Goal: Task Accomplishment & Management: Complete application form

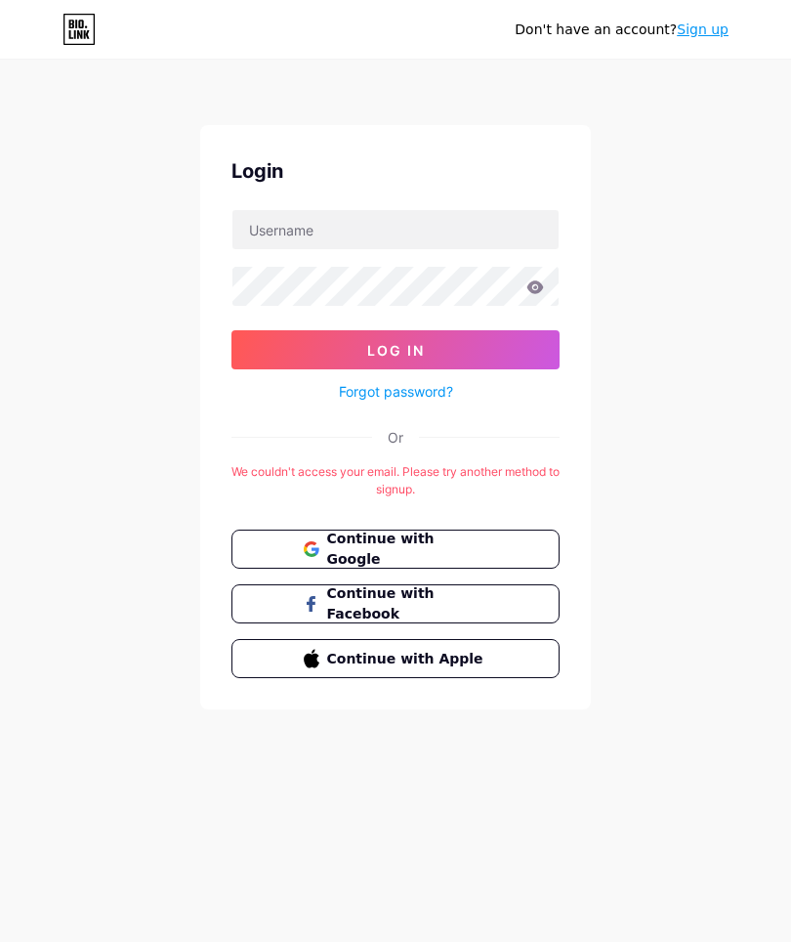
click at [441, 590] on button "Continue with Facebook" at bounding box center [396, 603] width 328 height 39
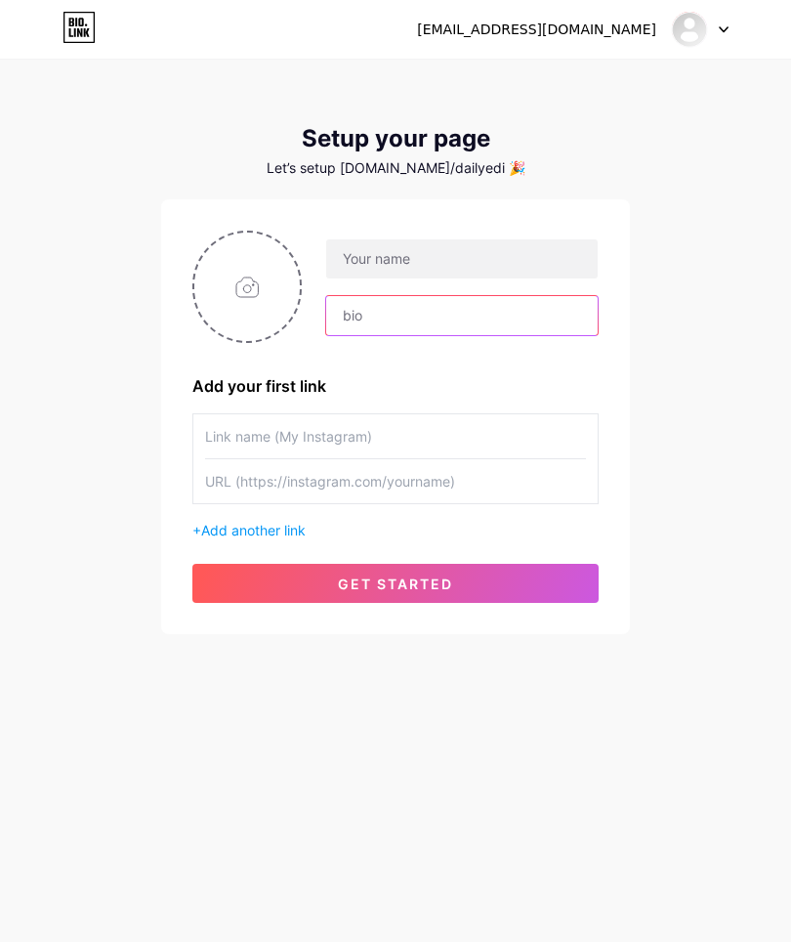
click at [396, 308] on input "text" at bounding box center [462, 315] width 272 height 39
click at [405, 308] on input "text" at bounding box center [462, 315] width 272 height 39
click at [411, 309] on input "text" at bounding box center [462, 315] width 272 height 39
paste input "✨ “Daily shots of wisdom, edits, and moments that inspire 💬🎥 🎯 Quotes | 🎬 Edits…"
type input "✨ “Daily shots of wisdom, edits, and moments that inspire 💬🎥 🎯 Quotes | 🎬 Edits…"
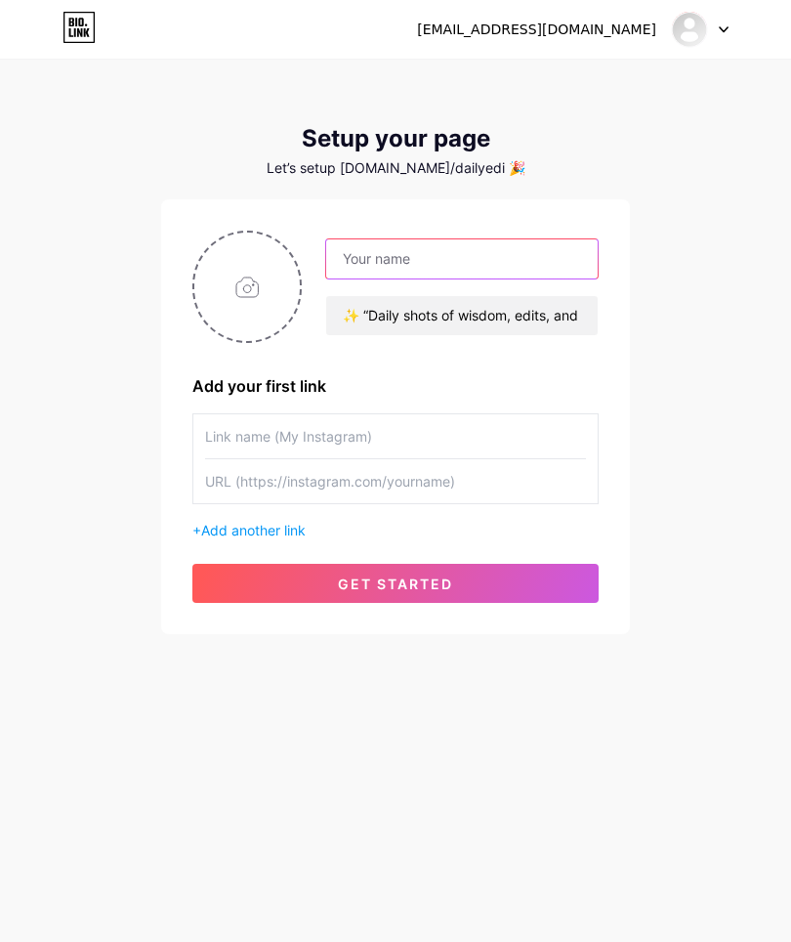
click at [467, 250] on input "text" at bounding box center [462, 258] width 272 height 39
type input "Thedailyedit2602"
click at [340, 421] on input "text" at bounding box center [395, 436] width 381 height 44
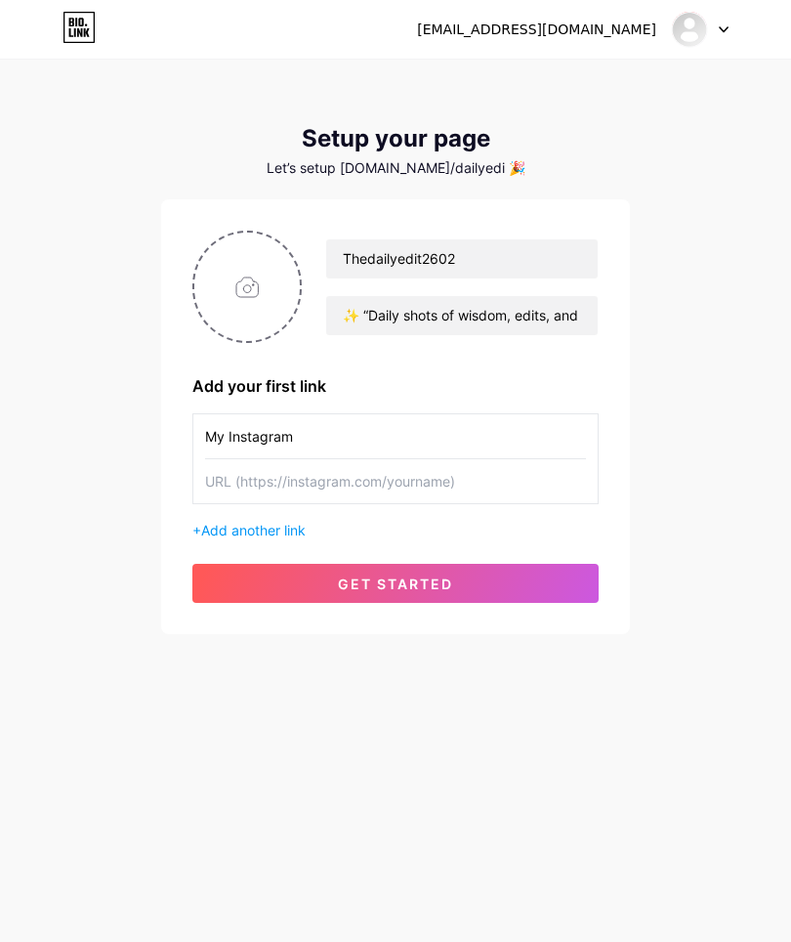
type input "My Instagram"
click at [310, 468] on input "text" at bounding box center [395, 481] width 381 height 44
click at [309, 483] on input "text" at bounding box center [395, 481] width 381 height 44
paste input "[URL][DOMAIN_NAME]"
type input "[URL][DOMAIN_NAME]"
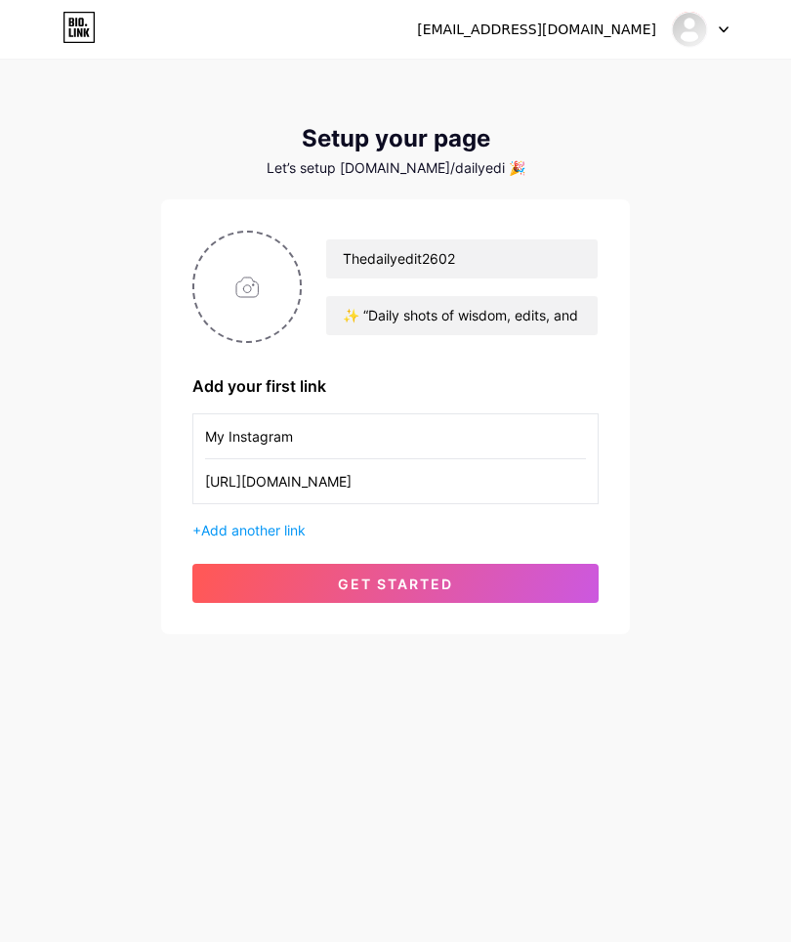
click at [258, 520] on div "+ Add another link" at bounding box center [395, 530] width 406 height 21
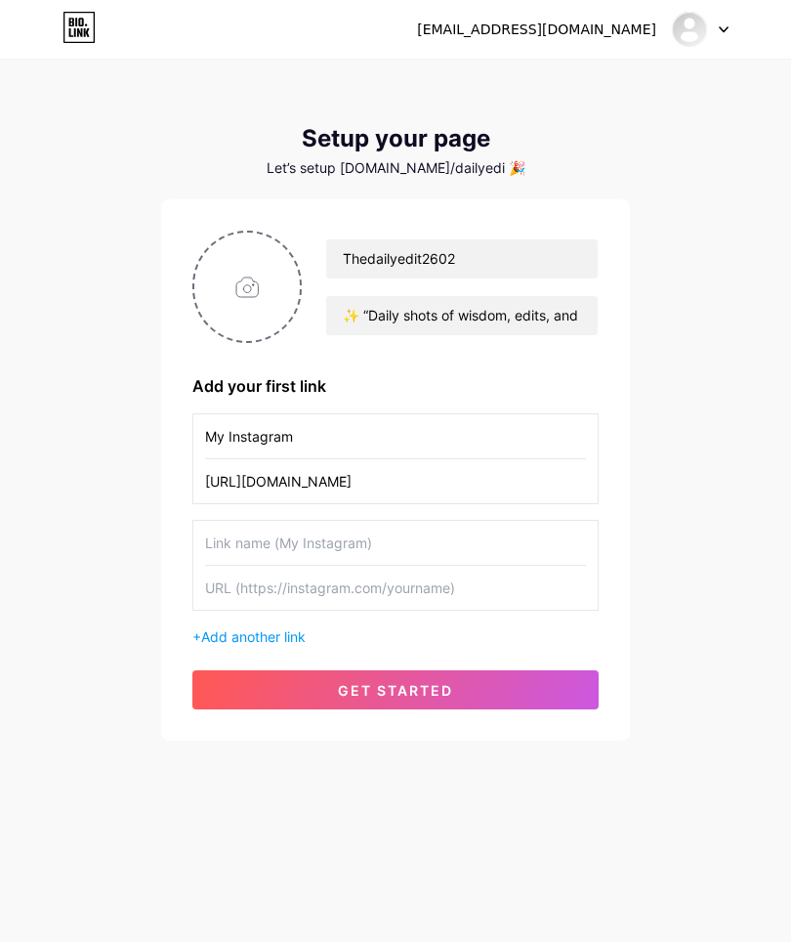
click at [359, 534] on input "text" at bounding box center [395, 543] width 381 height 44
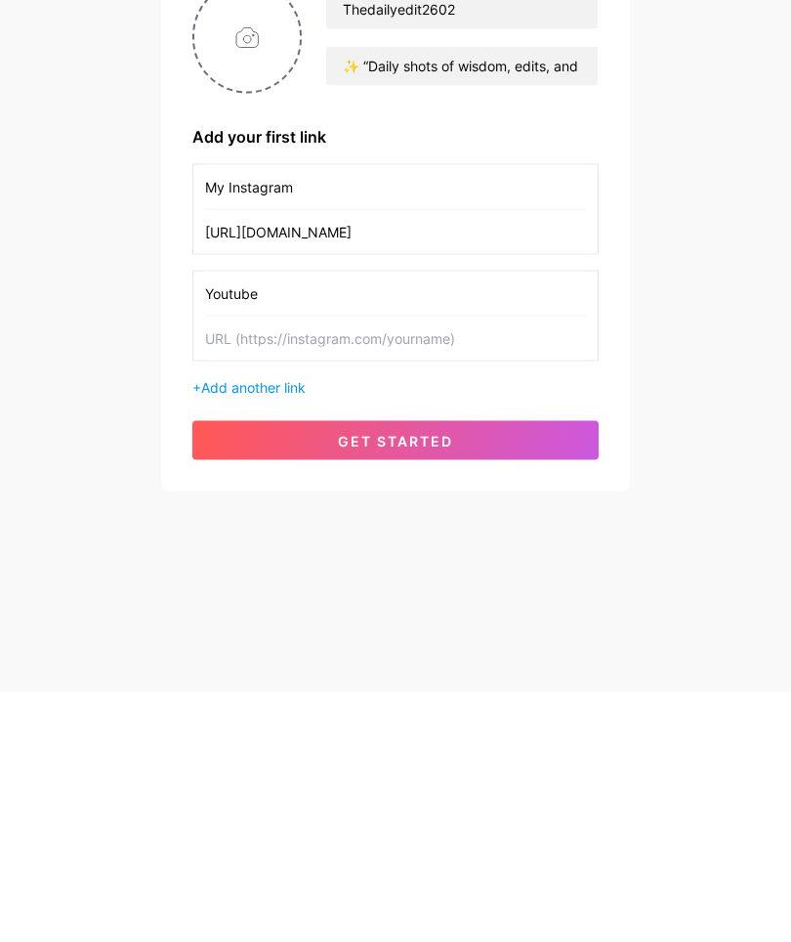
type input "Youtube"
click at [300, 566] on input "text" at bounding box center [395, 588] width 381 height 44
click at [309, 566] on input "text" at bounding box center [395, 588] width 381 height 44
click at [308, 566] on input "text" at bounding box center [395, 588] width 381 height 44
paste input "[URL][DOMAIN_NAME]"
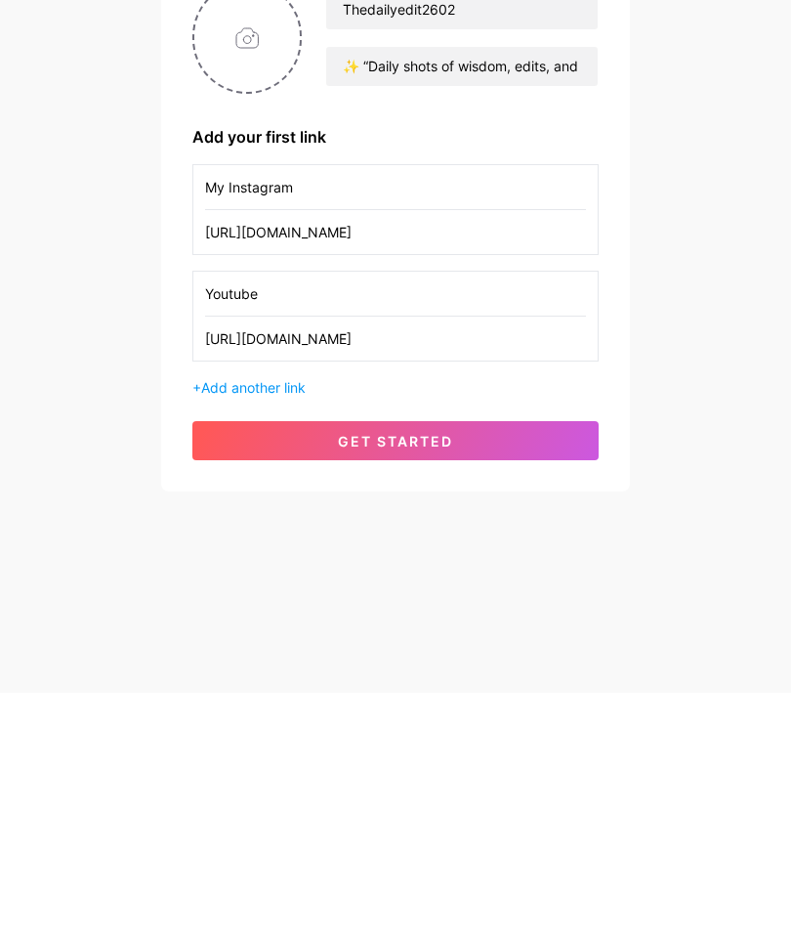
type input "[URL][DOMAIN_NAME]"
click at [282, 628] on span "Add another link" at bounding box center [253, 636] width 105 height 17
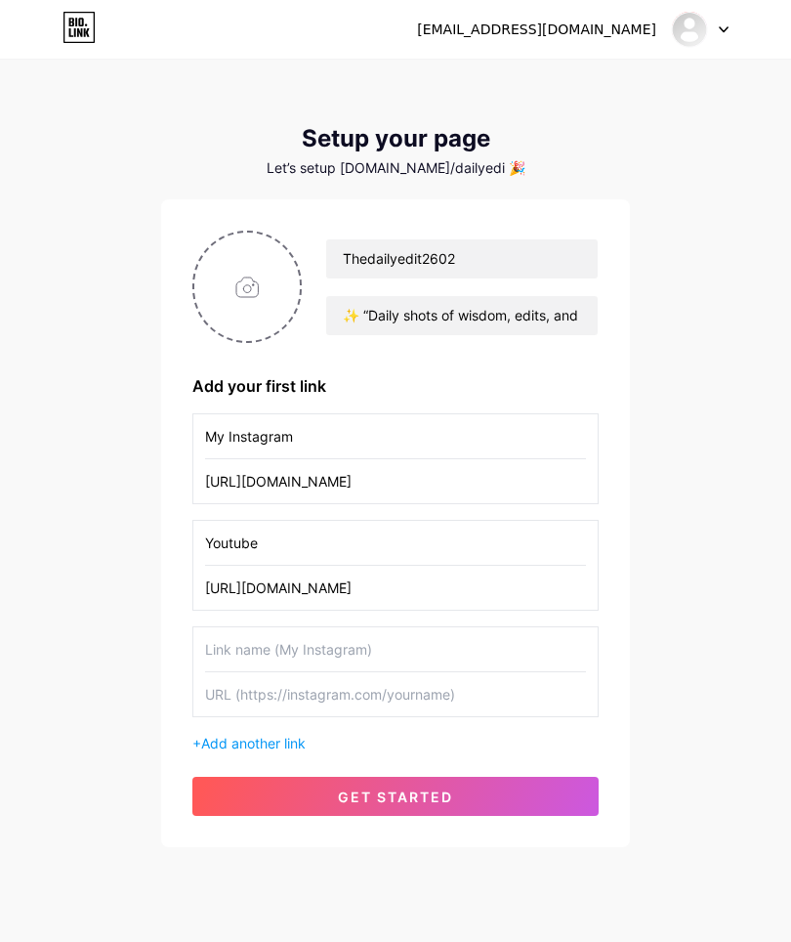
click at [355, 657] on input "text" at bounding box center [395, 649] width 381 height 44
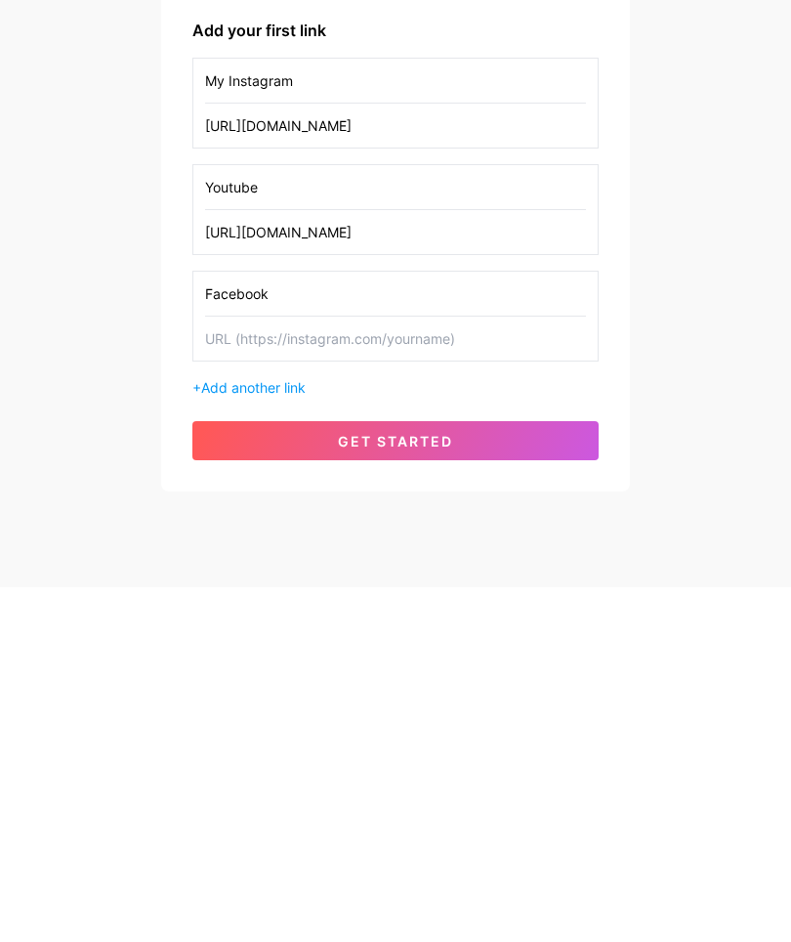
type input "Facebook"
click at [378, 672] on input "text" at bounding box center [395, 694] width 381 height 44
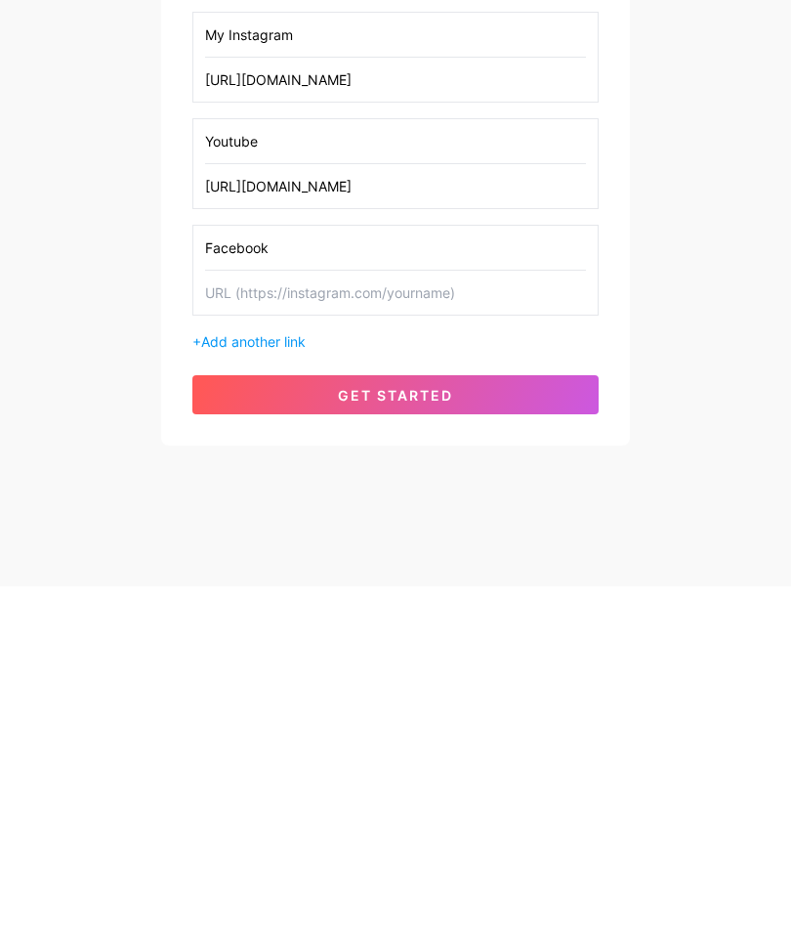
click at [262, 626] on input "text" at bounding box center [395, 648] width 381 height 44
click at [263, 626] on input "text" at bounding box center [395, 648] width 381 height 44
paste input "[URL][DOMAIN_NAME]"
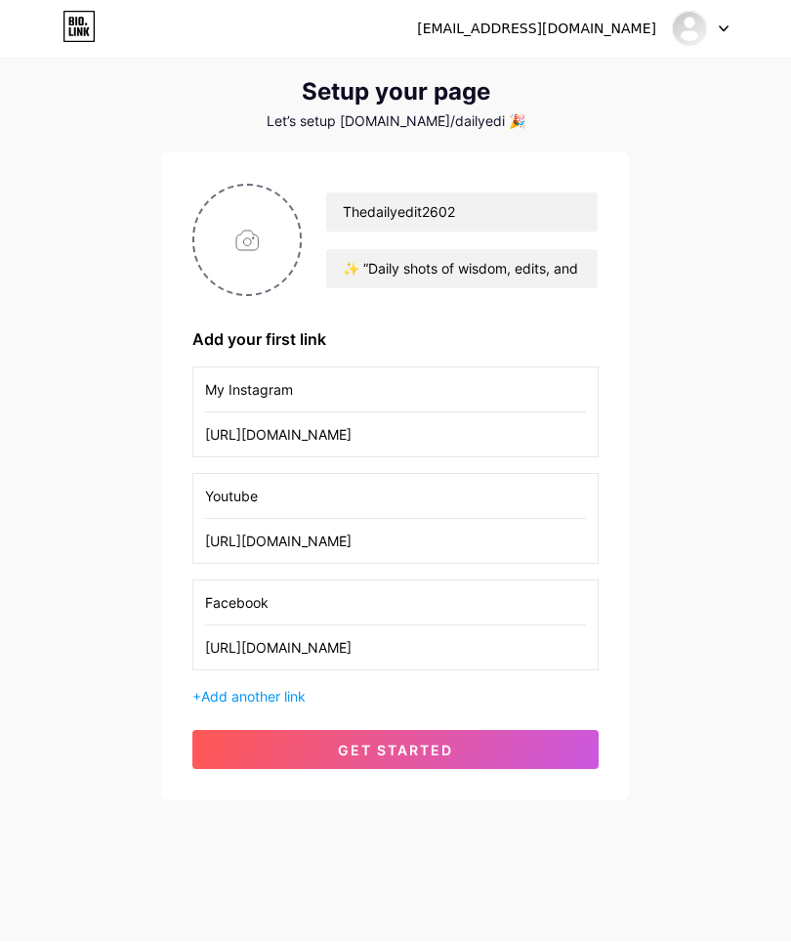
scroll to position [0, 0]
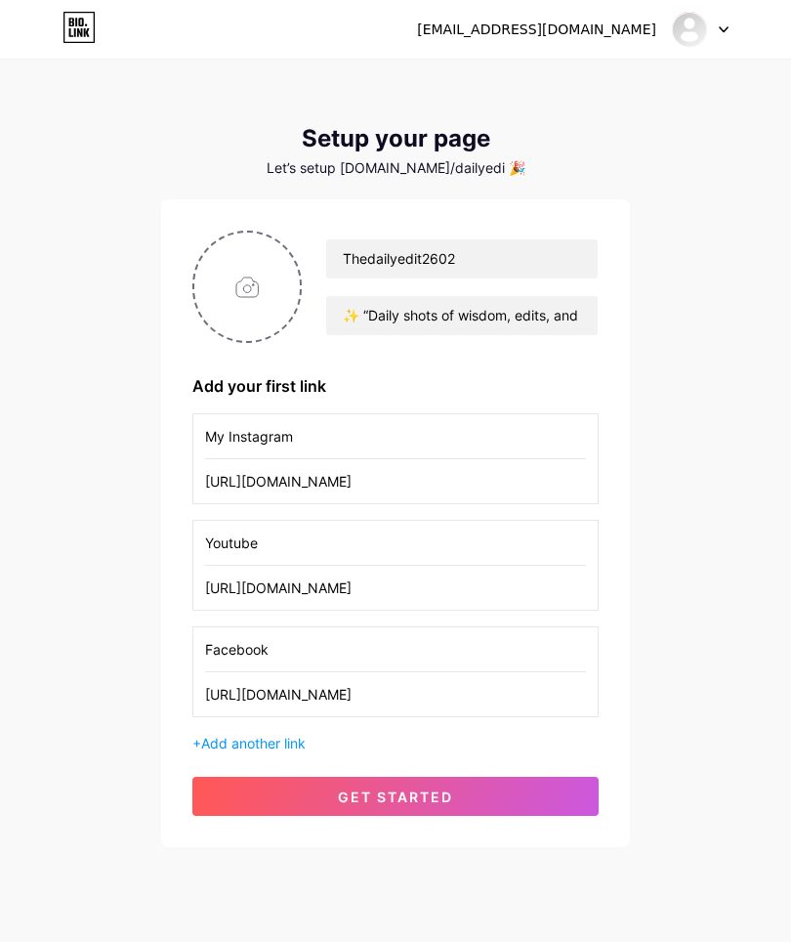
type input "[URL][DOMAIN_NAME]"
click at [267, 283] on input "file" at bounding box center [247, 287] width 106 height 108
type input "C:\fakepath\e7201176-e765-4e3e-90ce-9c6d5f0ac4c1.jpeg"
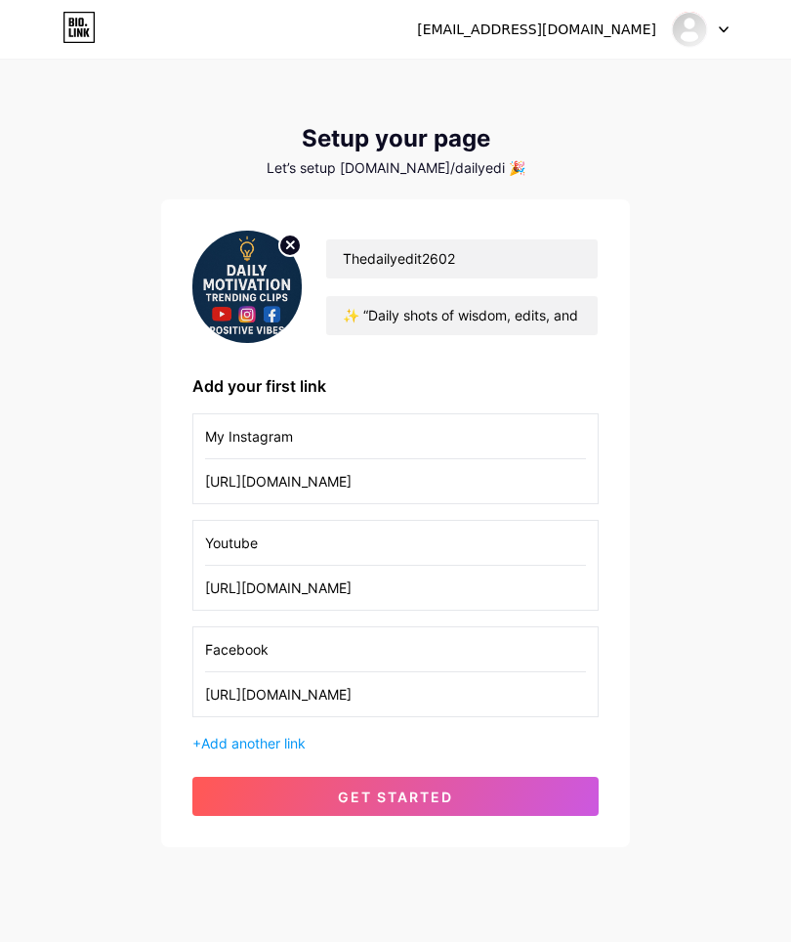
click at [430, 800] on span "get started" at bounding box center [395, 796] width 115 height 17
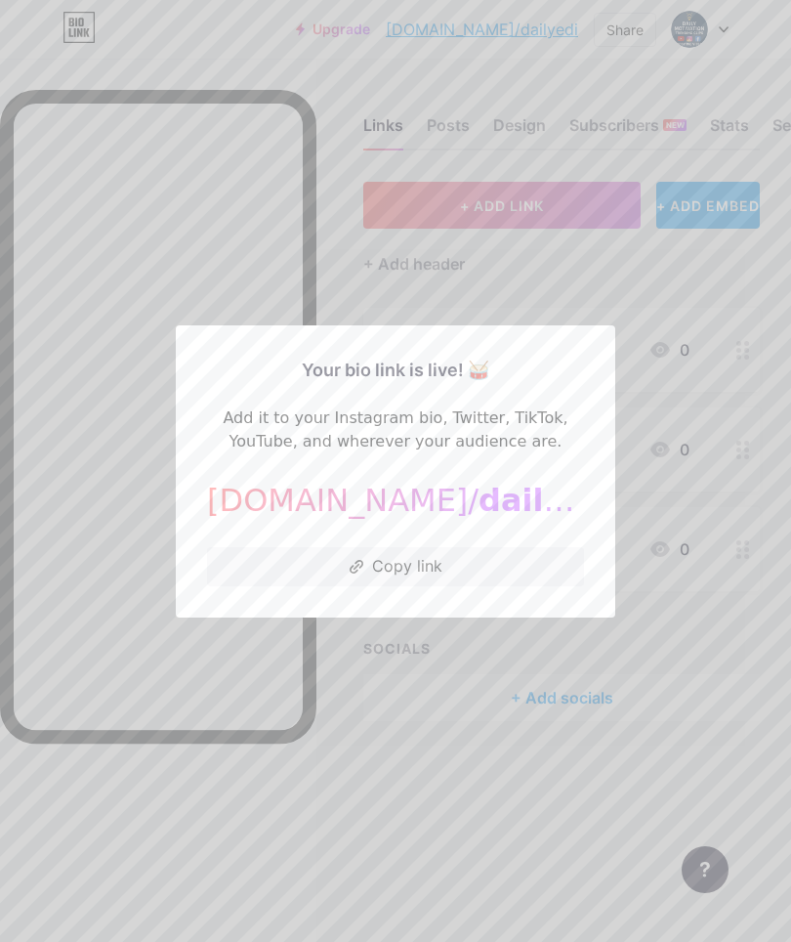
click at [448, 567] on button "Copy link" at bounding box center [395, 566] width 377 height 39
click at [741, 555] on div at bounding box center [395, 471] width 791 height 942
